Goal: Task Accomplishment & Management: Manage account settings

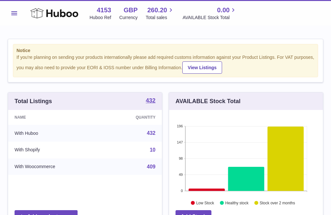
click at [13, 15] on button "Menu" at bounding box center [14, 13] width 13 height 13
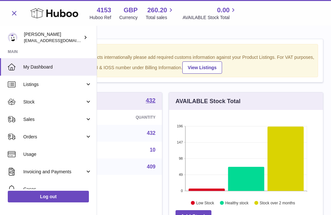
click at [33, 101] on span "Stock" at bounding box center [54, 102] width 62 height 6
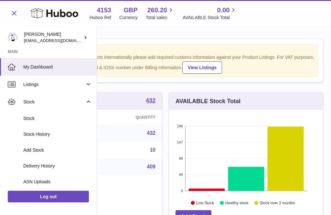
click at [39, 150] on span "Add Stock" at bounding box center [57, 150] width 68 height 6
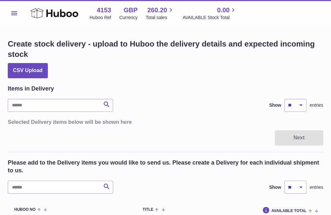
click at [158, 14] on span "260.20" at bounding box center [157, 10] width 20 height 9
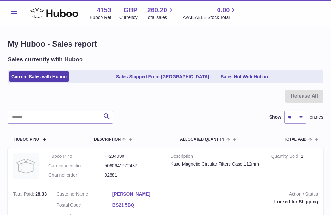
click at [45, 19] on icon at bounding box center [54, 13] width 48 height 13
